Goal: Answer question/provide support: Share knowledge or assist other users

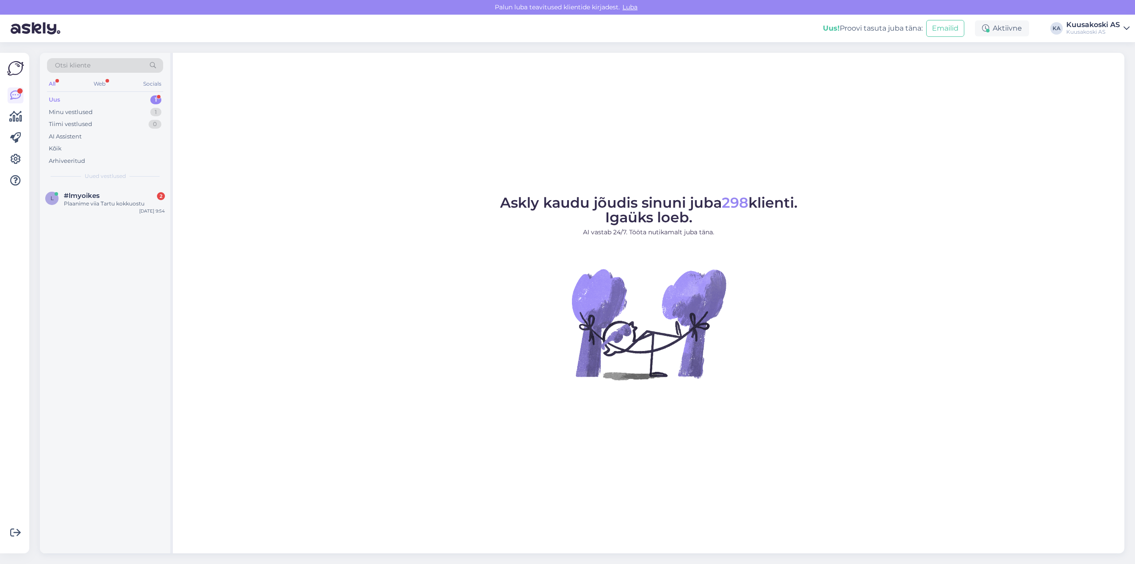
click at [55, 99] on div "Uus" at bounding box center [55, 99] width 12 height 9
click at [94, 198] on span "#lmyoikes" at bounding box center [82, 196] width 36 height 8
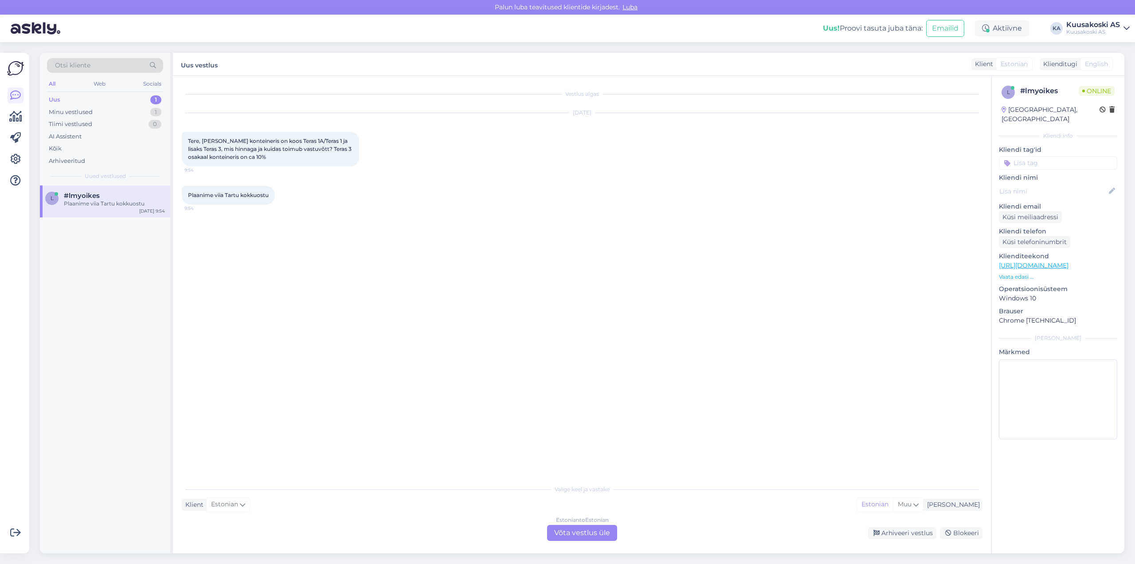
click at [560, 528] on div "Estonian to Estonian Võta vestlus üle" at bounding box center [582, 533] width 70 height 16
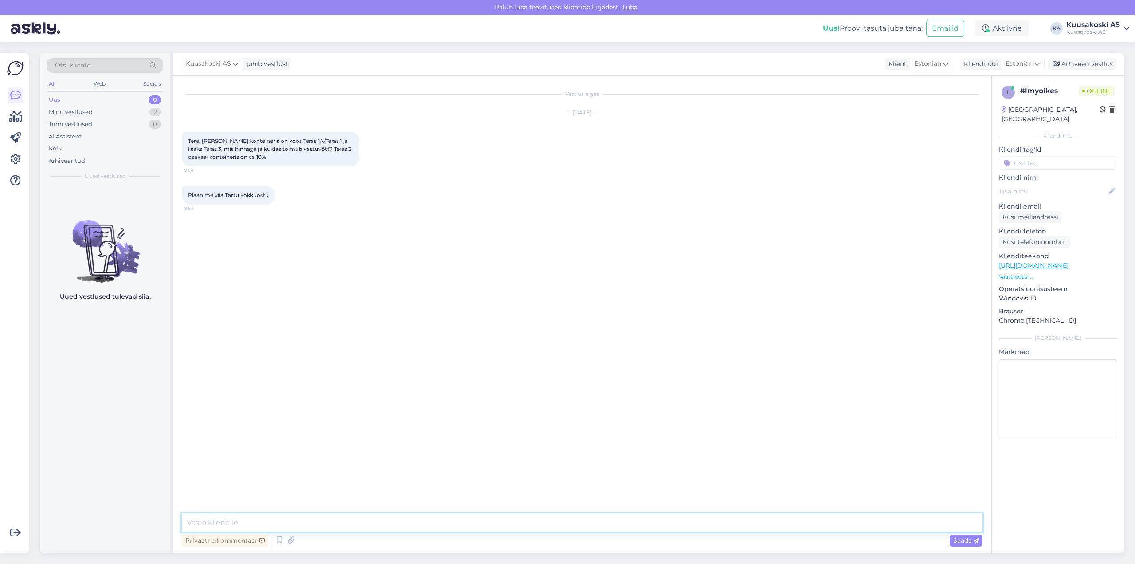
click at [515, 525] on textarea at bounding box center [582, 522] width 801 height 19
click at [910, 522] on textarea "Tere! Erinevate liikide üleandmisel palume võimalusel laadida vanametall kontei…" at bounding box center [582, 522] width 801 height 19
click at [977, 521] on textarea "Tere! Erinevate liikide üleandmisel palume võimalusel laadida vanametall kontei…" at bounding box center [582, 522] width 801 height 19
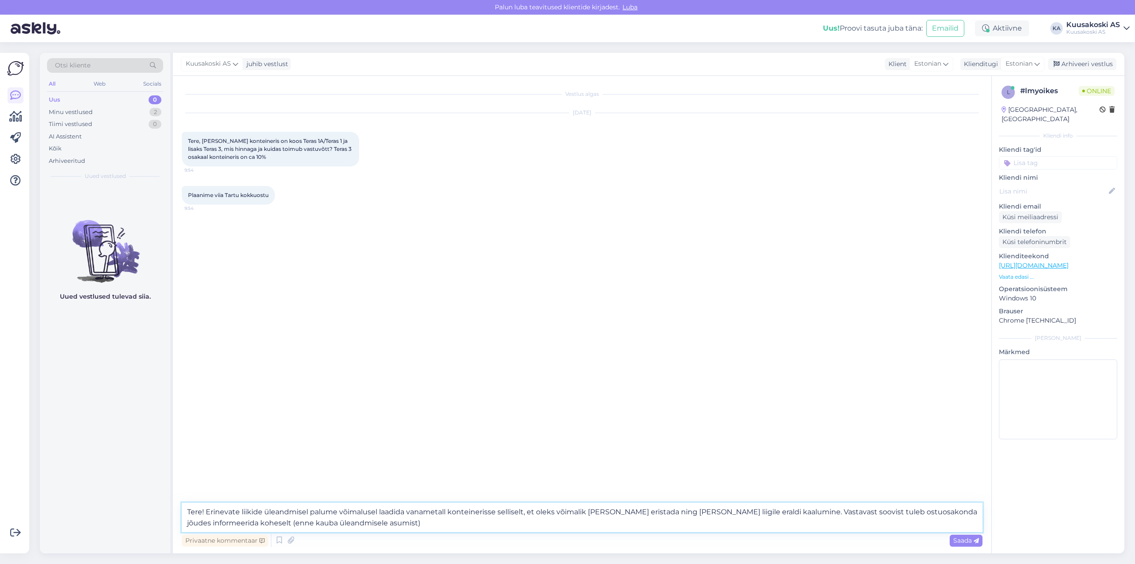
click at [315, 524] on textarea "Tere! Erinevate liikide üleandmisel palume võimalusel laadida vanametall kontei…" at bounding box center [582, 516] width 801 height 29
click at [440, 525] on textarea "Tere! Erinevate liikide üleandmisel palume võimalusel laadida vanametall kontei…" at bounding box center [582, 516] width 801 height 29
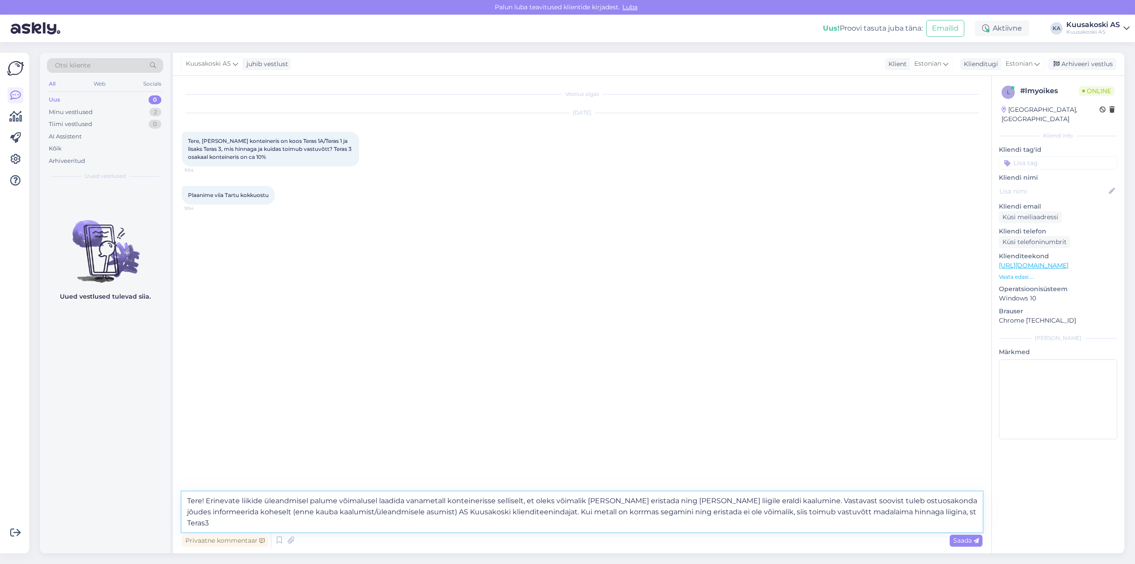
click at [778, 502] on textarea "Tere! Erinevate liikide üleandmisel palume võimalusel laadida vanametall kontei…" at bounding box center [582, 511] width 801 height 40
click at [615, 512] on textarea "Tere! Erinevate liikide üleandmisel palume võimalusel laadida vanametall kontei…" at bounding box center [582, 511] width 801 height 40
type textarea "Tere! Erinevate liikide üleandmisel palume võimalusel laadida vanametall kontei…"
click at [968, 541] on span "Saada" at bounding box center [966, 540] width 26 height 8
